Goal: Task Accomplishment & Management: Manage account settings

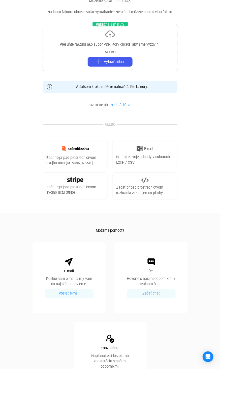
scroll to position [105, 0]
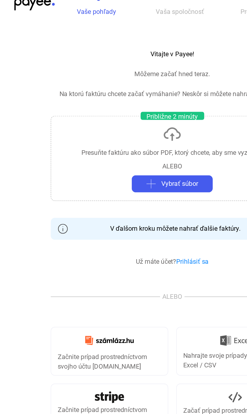
scroll to position [10, 0]
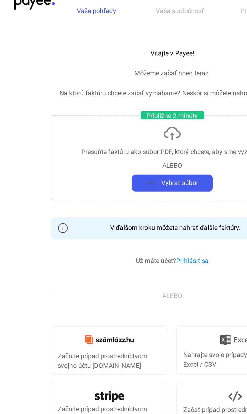
click at [142, 163] on font "Prihlásiť sa" at bounding box center [136, 162] width 20 height 5
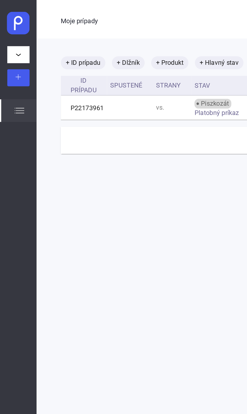
click at [16, 36] on button at bounding box center [12, 34] width 14 height 11
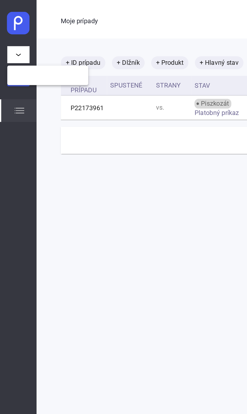
click at [13, 35] on div at bounding box center [123, 207] width 247 height 414
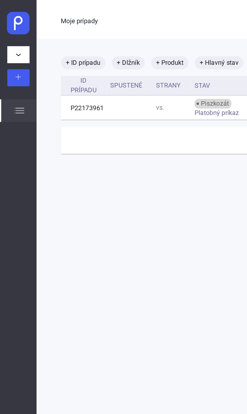
click at [13, 75] on div "Prípady" at bounding box center [11, 69] width 23 height 14
click at [11, 72] on div "Prípady" at bounding box center [11, 69] width 23 height 14
click at [104, 65] on div "vs." at bounding box center [107, 67] width 20 height 6
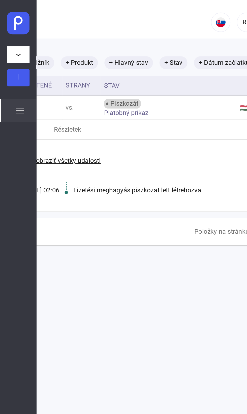
scroll to position [0, 72]
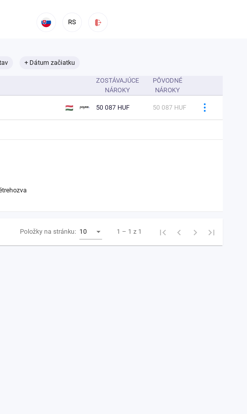
click at [224, 69] on button at bounding box center [220, 67] width 11 height 11
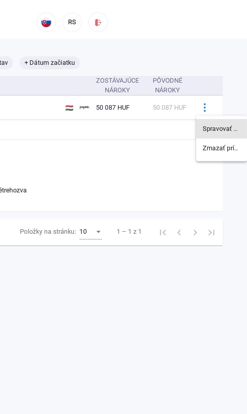
click at [238, 81] on font "Spravovať prípad" at bounding box center [234, 80] width 31 height 5
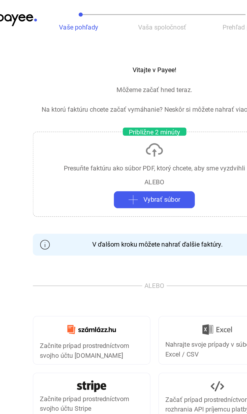
click at [152, 152] on font "V ďalšom kroku môžete nahrať ďalšie faktúry." at bounding box center [125, 152] width 81 height 5
click at [141, 153] on font "V ďalšom kroku môžete nahrať ďalšie faktúry." at bounding box center [125, 152] width 81 height 5
click at [60, 150] on payee-info "V ďalšom kroku môžete nahrať ďalšie faktúry." at bounding box center [123, 153] width 151 height 14
click at [91, 237] on img at bounding box center [84, 241] width 18 height 8
